Goal: Information Seeking & Learning: Learn about a topic

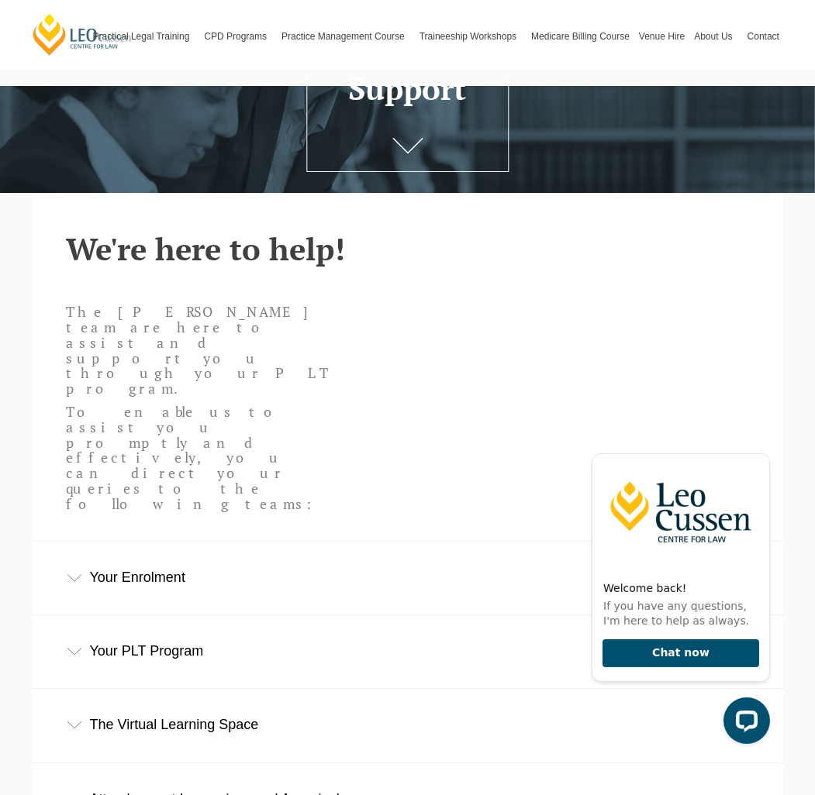
scroll to position [439, 0]
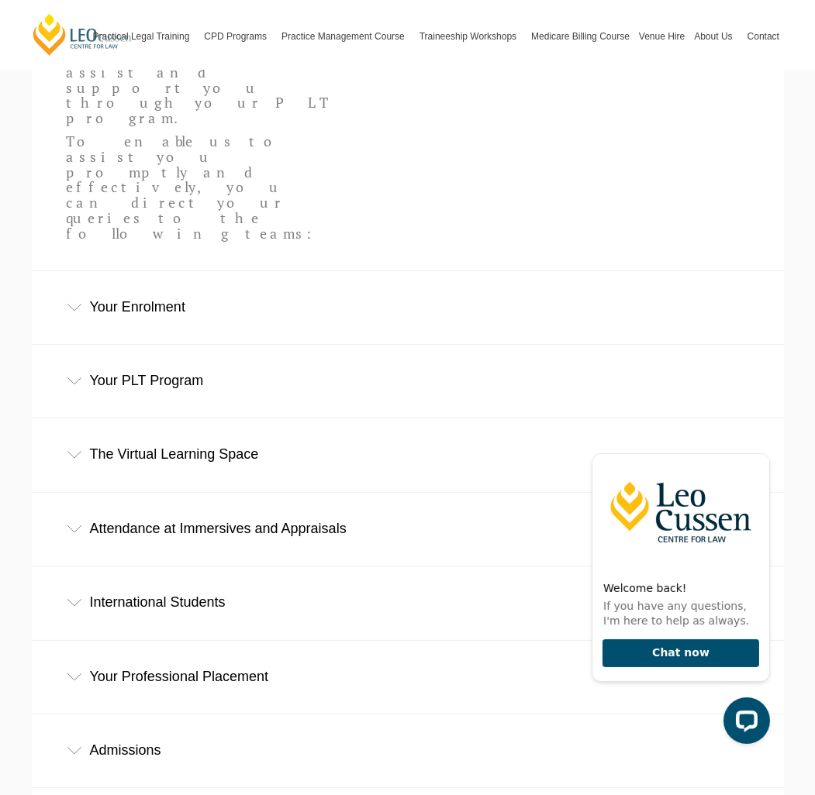
click at [186, 271] on div "Your Enrolment" at bounding box center [408, 307] width 752 height 72
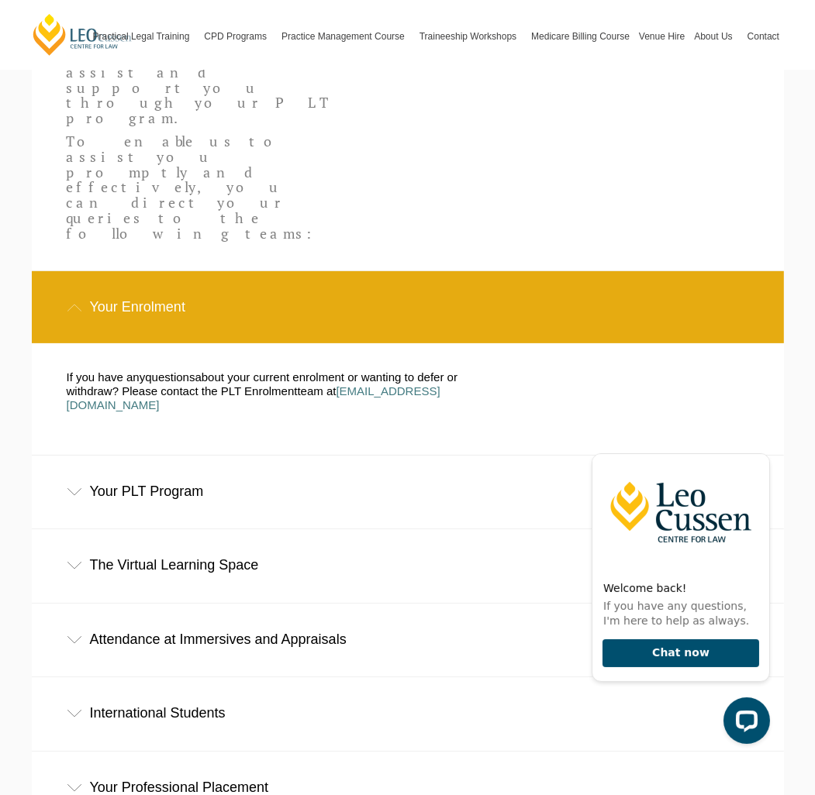
click at [148, 456] on div "Your PLT Program" at bounding box center [408, 492] width 752 height 72
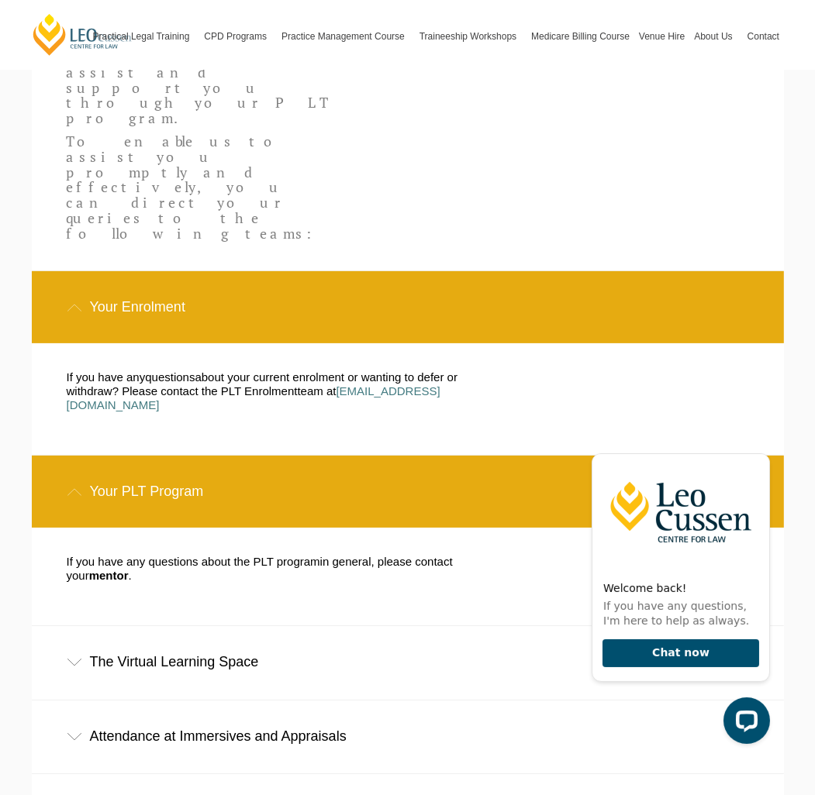
click at [89, 569] on span "mentor" at bounding box center [109, 575] width 40 height 13
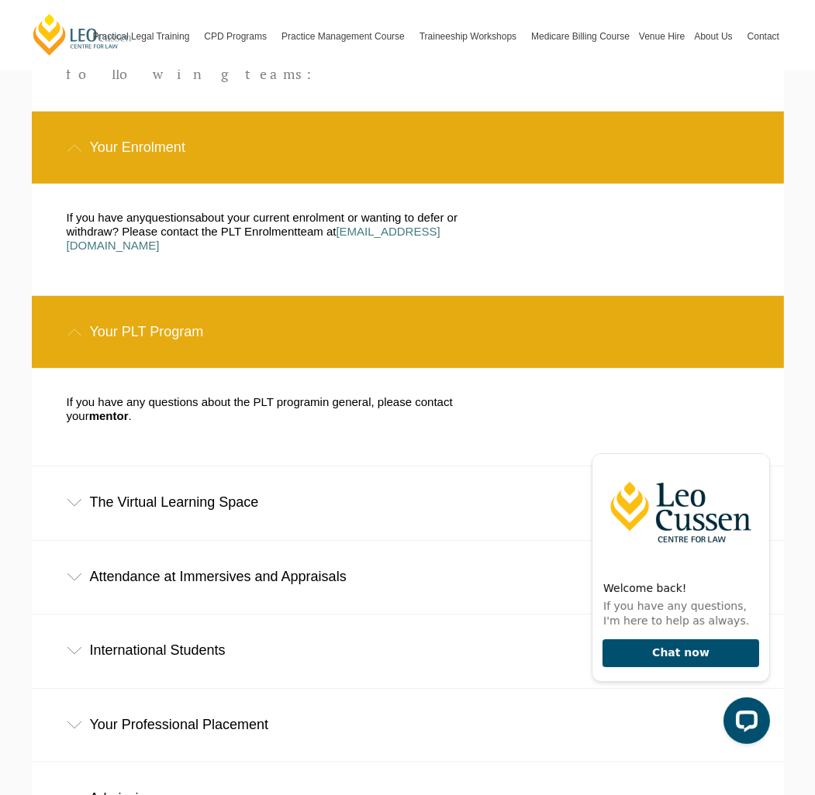
scroll to position [636, 0]
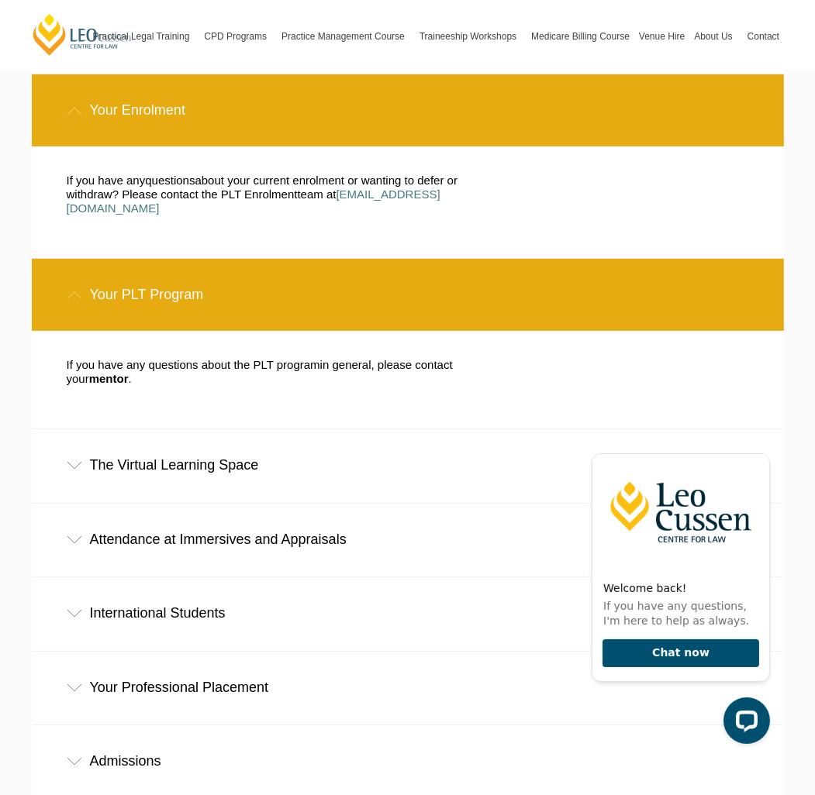
click at [219, 429] on div "The Virtual Learning Space" at bounding box center [408, 465] width 752 height 72
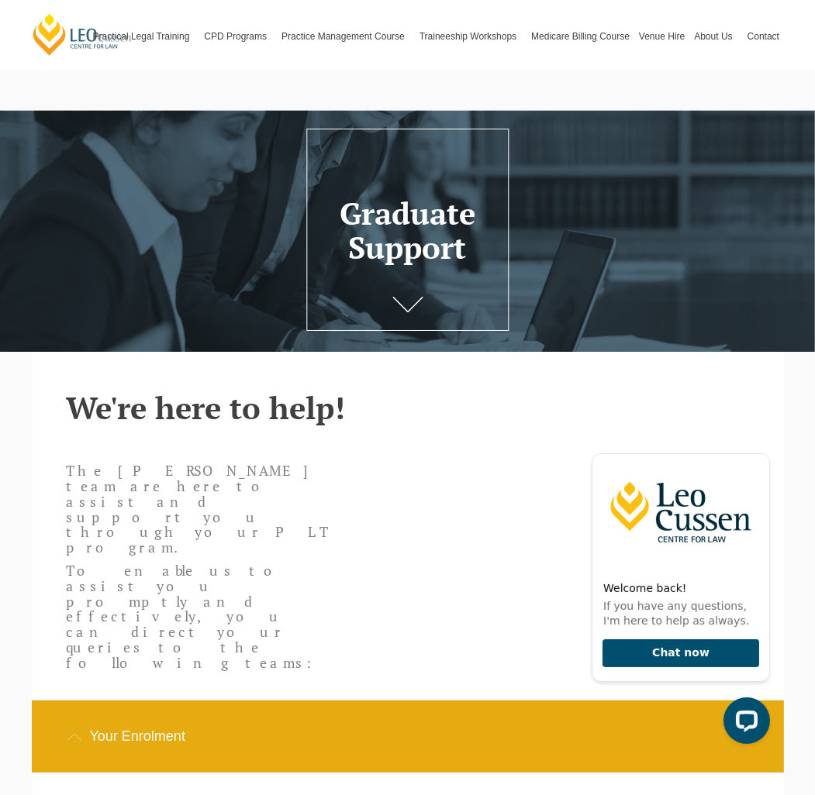
scroll to position [0, 0]
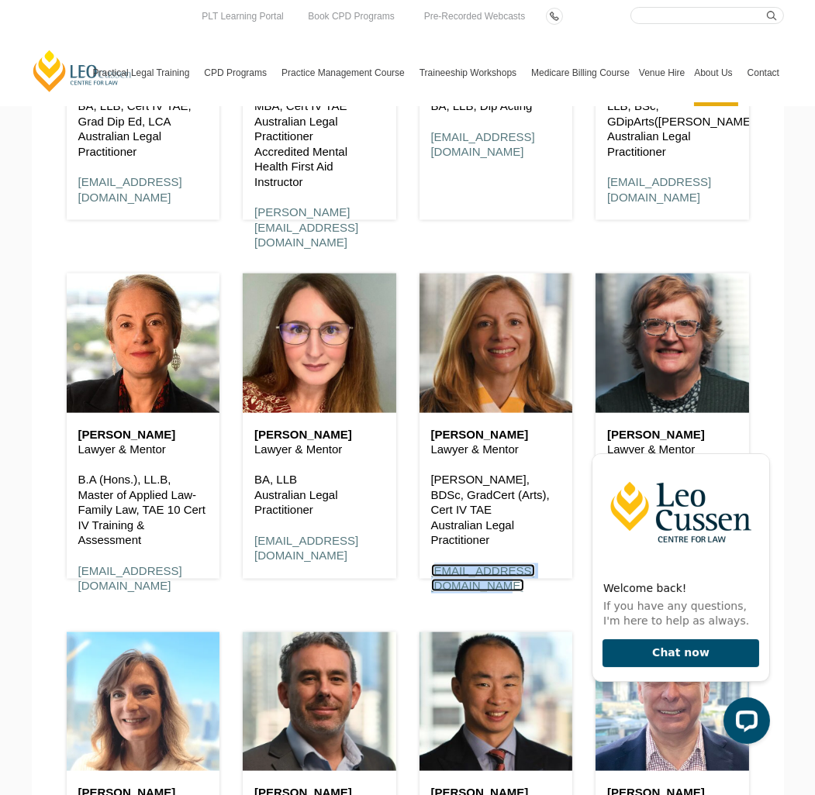
scroll to position [2881, 0]
